Goal: Information Seeking & Learning: Learn about a topic

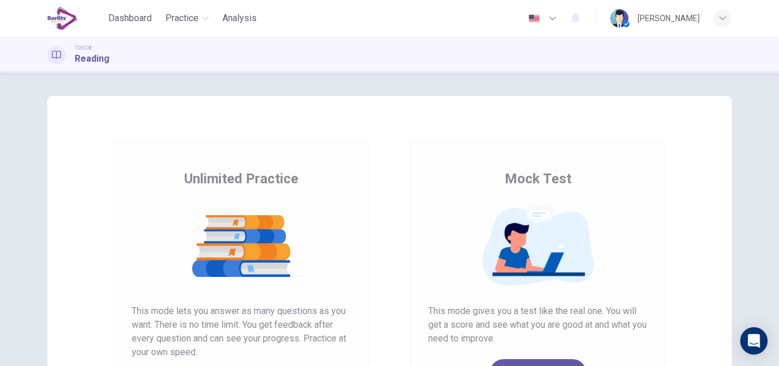
scroll to position [101, 0]
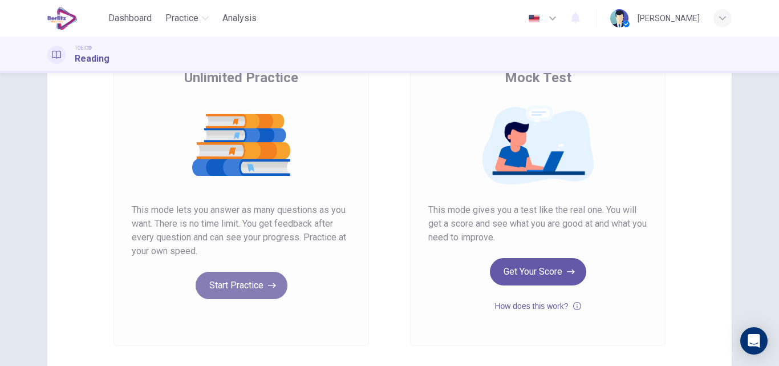
click at [244, 287] on button "Start Practice" at bounding box center [242, 284] width 92 height 27
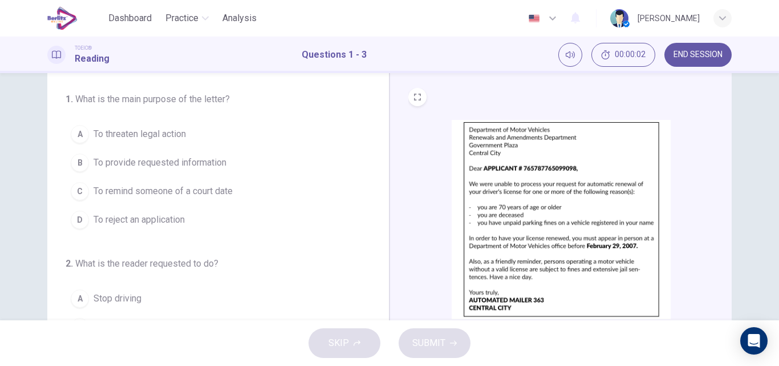
scroll to position [27, 0]
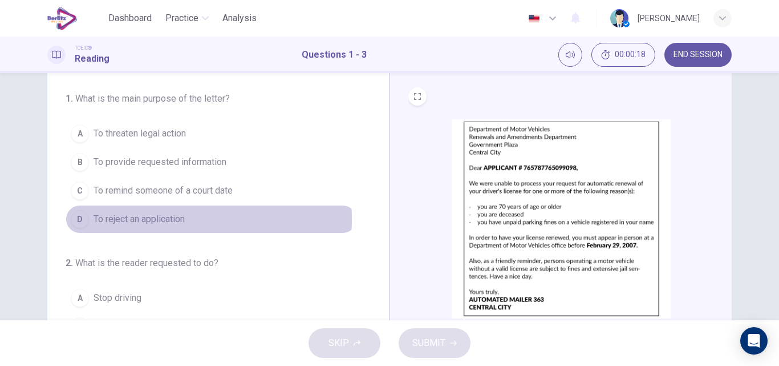
click at [136, 219] on span "To reject an application" at bounding box center [139, 219] width 91 height 14
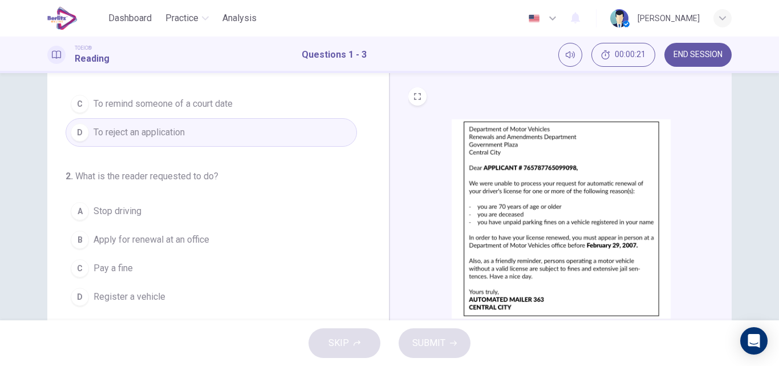
scroll to position [87, 0]
click at [171, 233] on span "Apply for renewal at an office" at bounding box center [152, 239] width 116 height 14
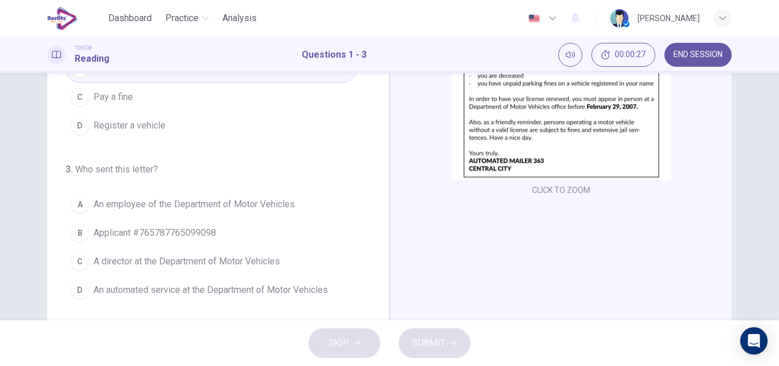
scroll to position [166, 0]
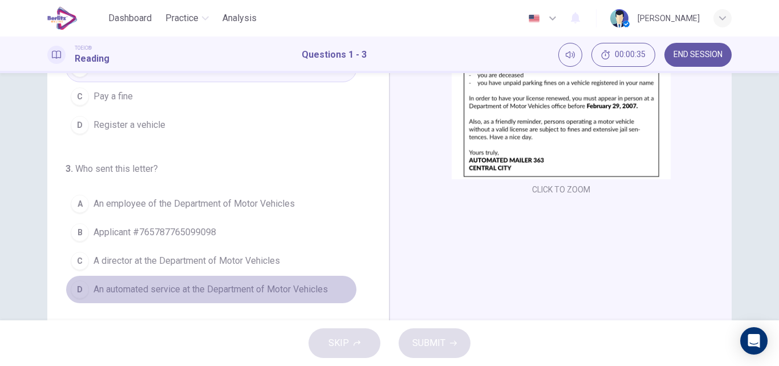
click at [248, 290] on span "An automated service at the Department of Motor Vehicles" at bounding box center [211, 289] width 234 height 14
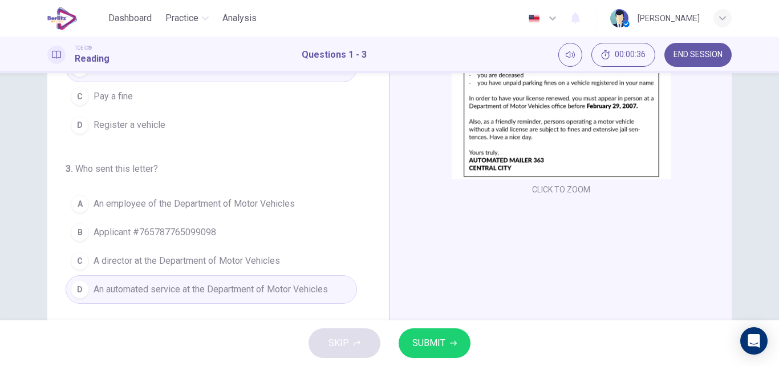
scroll to position [195, 0]
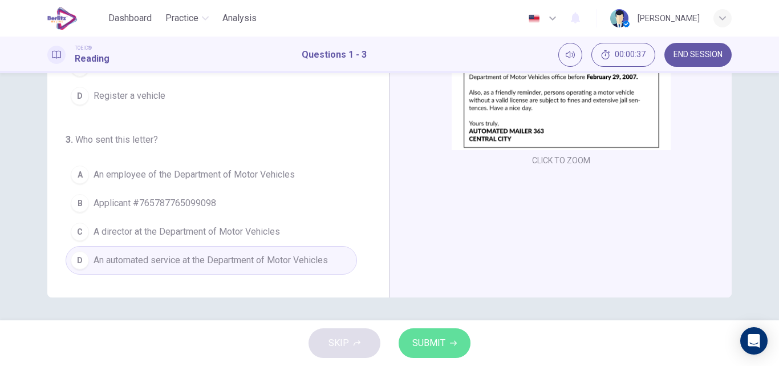
click at [455, 340] on icon "button" at bounding box center [453, 342] width 7 height 7
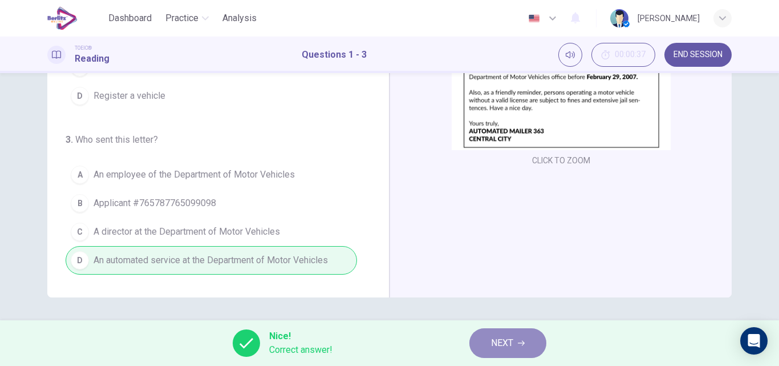
click at [530, 331] on button "NEXT" at bounding box center [507, 343] width 77 height 30
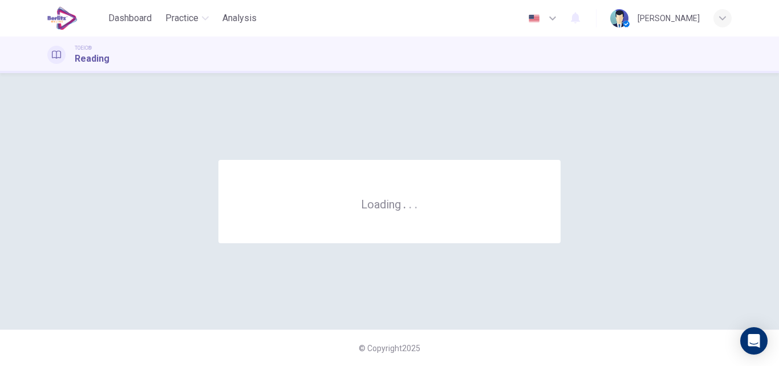
scroll to position [0, 0]
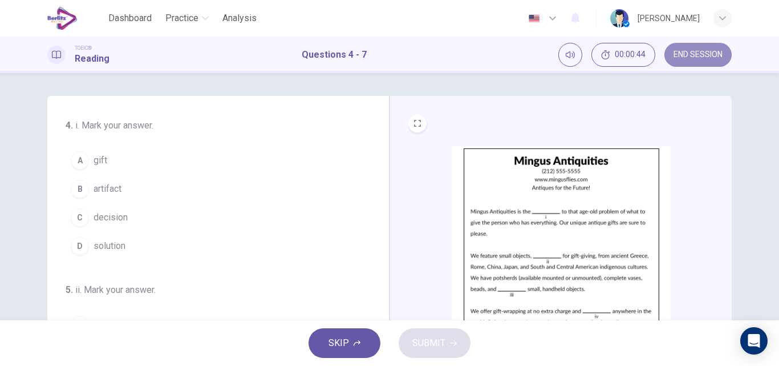
click at [695, 47] on button "END SESSION" at bounding box center [697, 55] width 67 height 24
